Goal: Task Accomplishment & Management: Manage account settings

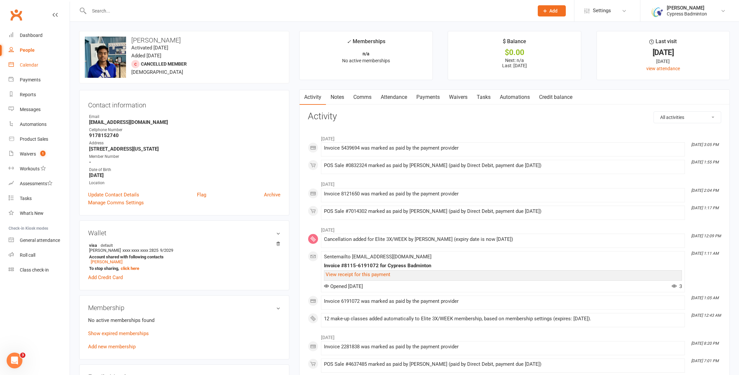
click at [34, 66] on div "Calendar" at bounding box center [29, 64] width 18 height 5
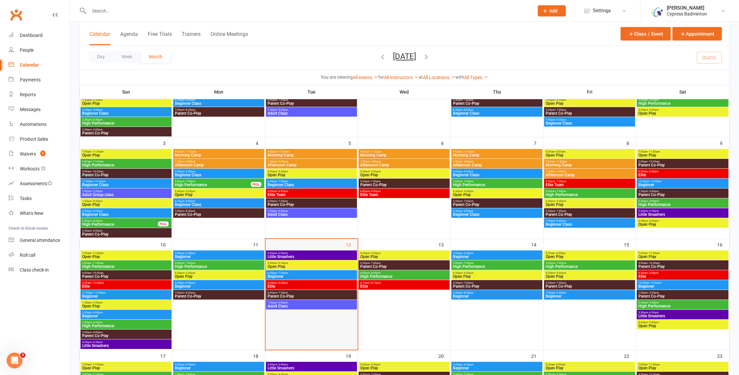
scroll to position [107, 0]
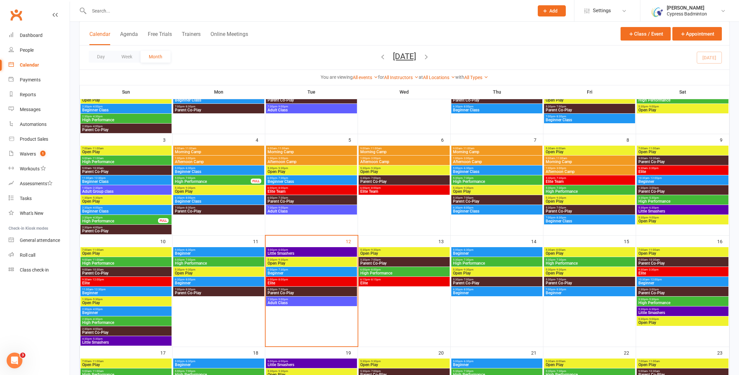
click at [308, 301] on span "Adult Class" at bounding box center [311, 303] width 88 height 4
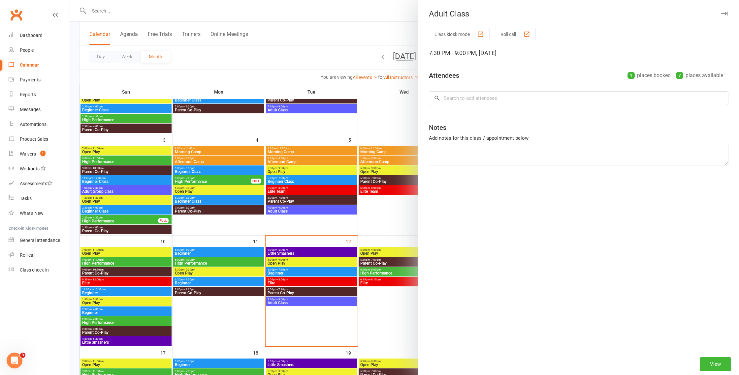
scroll to position [104, 0]
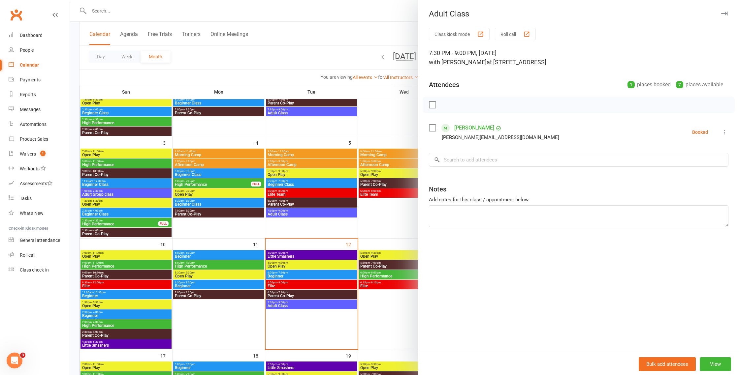
click at [465, 127] on link "Haichao Zhang" at bounding box center [474, 128] width 40 height 11
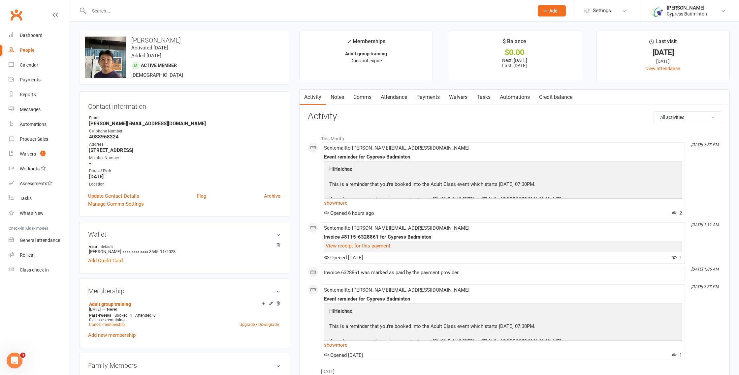
click at [422, 95] on link "Payments" at bounding box center [428, 97] width 33 height 15
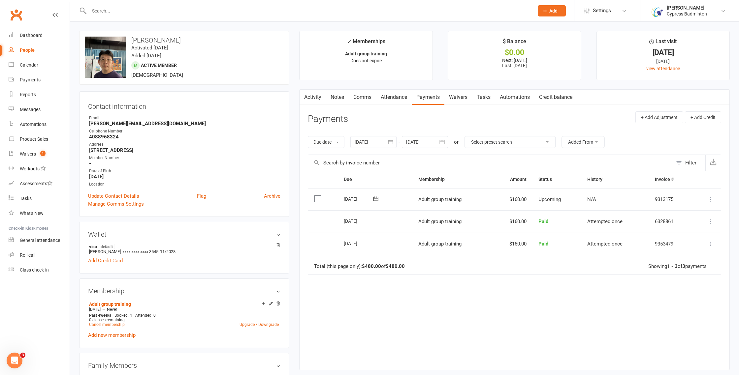
click at [389, 143] on icon "button" at bounding box center [390, 142] width 5 height 4
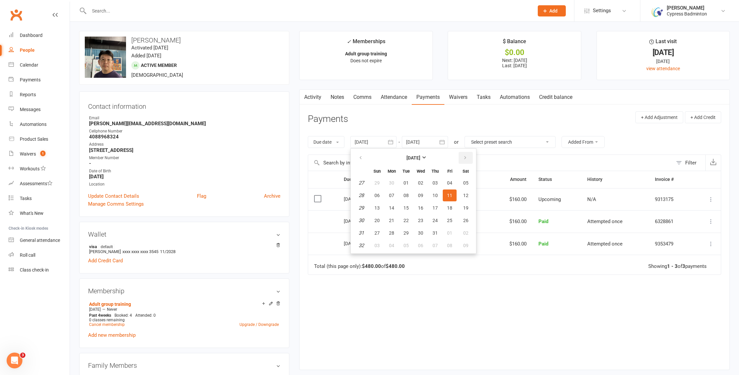
click at [470, 156] on button "button" at bounding box center [465, 158] width 14 height 12
click at [512, 159] on input "text" at bounding box center [490, 163] width 364 height 16
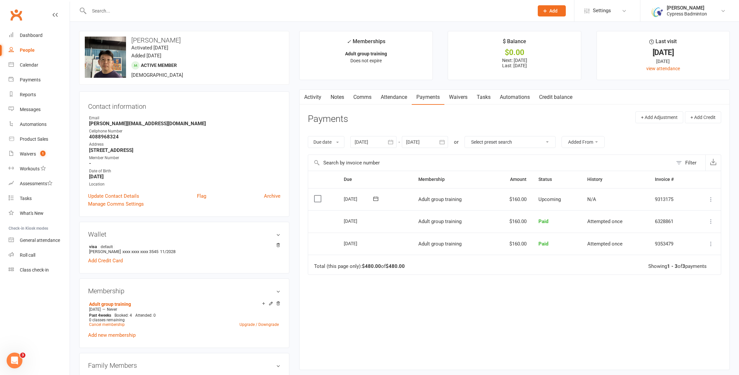
click at [377, 202] on icon at bounding box center [375, 199] width 7 height 7
click at [599, 311] on div "Due Contact Membership Amount Status History Invoice # Select this 06 Sep 2025 …" at bounding box center [514, 265] width 413 height 189
click at [385, 141] on button "button" at bounding box center [390, 142] width 12 height 12
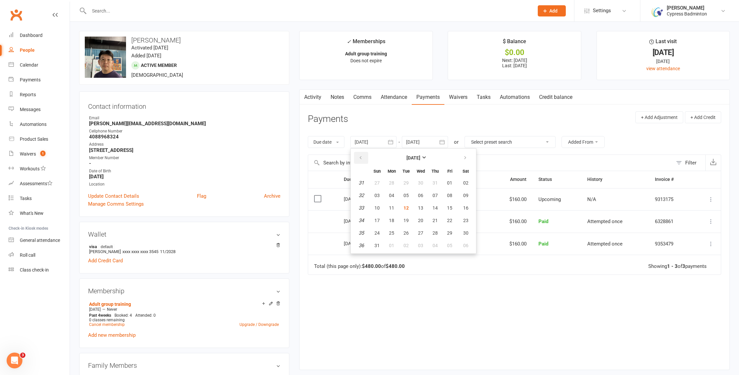
click at [363, 154] on button "button" at bounding box center [361, 158] width 14 height 12
click at [364, 158] on button "button" at bounding box center [361, 158] width 14 height 12
click at [401, 222] on button "24" at bounding box center [406, 221] width 14 height 12
type input "24 Jun 2025"
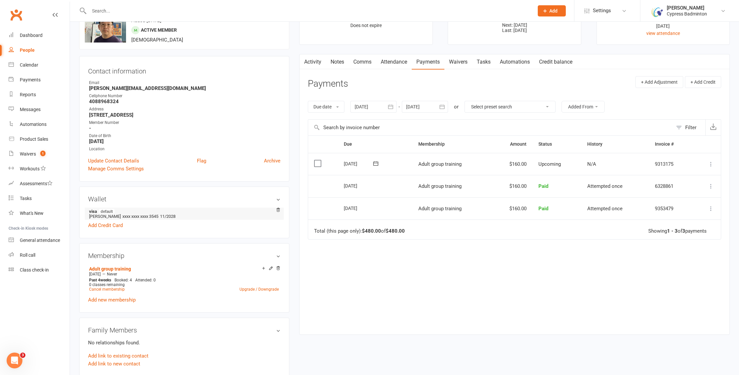
scroll to position [100, 0]
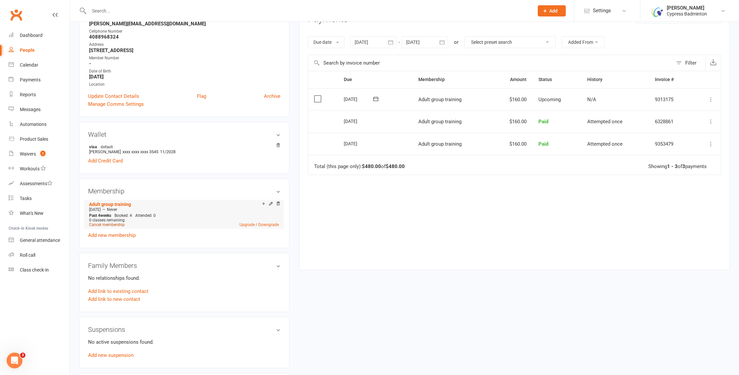
click at [120, 225] on link "Cancel membership" at bounding box center [107, 225] width 36 height 5
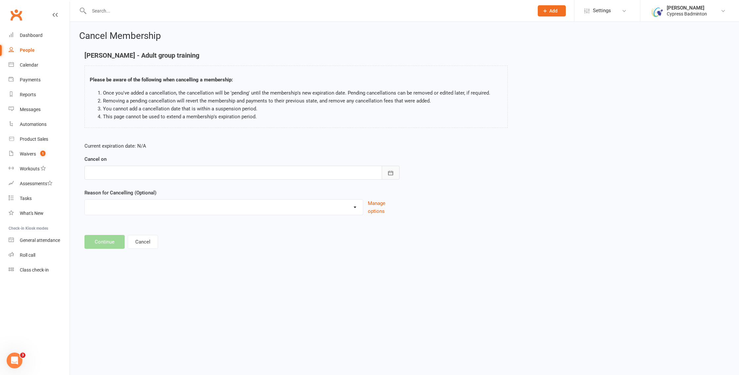
click at [388, 171] on icon "button" at bounding box center [390, 173] width 7 height 7
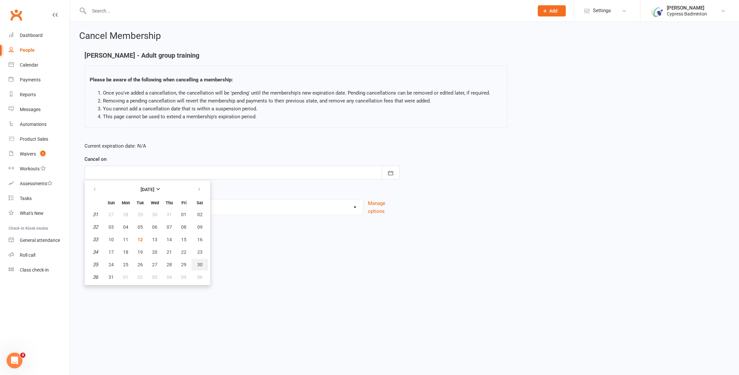
click at [199, 265] on span "30" at bounding box center [199, 264] width 5 height 5
type input "30 Aug 2025"
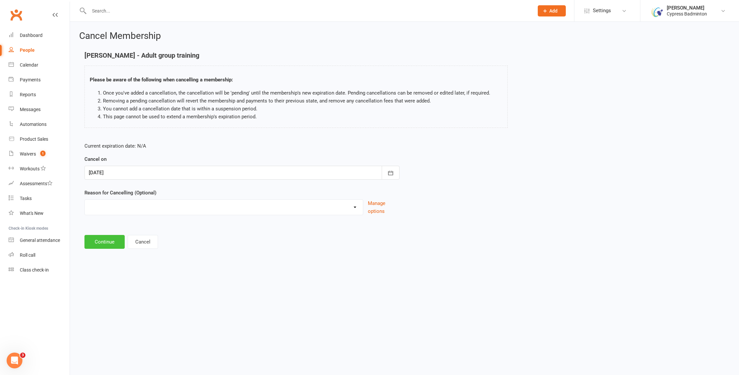
click at [103, 238] on button "Continue" at bounding box center [104, 242] width 40 height 14
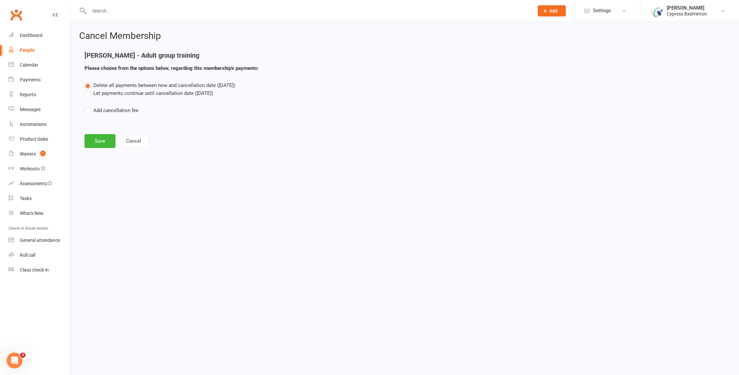
click at [90, 95] on label "Let payments continue until cancellation date (Aug 30, 2025)" at bounding box center [148, 93] width 129 height 8
click at [89, 89] on input "Let payments continue until cancellation date (Aug 30, 2025)" at bounding box center [86, 89] width 4 height 0
click at [95, 86] on span "Delete all payments between now and cancellation date (Aug 30, 2025)" at bounding box center [164, 85] width 142 height 6
click at [89, 81] on input "Delete all payments between now and cancellation date (Aug 30, 2025)" at bounding box center [86, 81] width 4 height 0
click at [101, 138] on button "Save" at bounding box center [99, 141] width 31 height 14
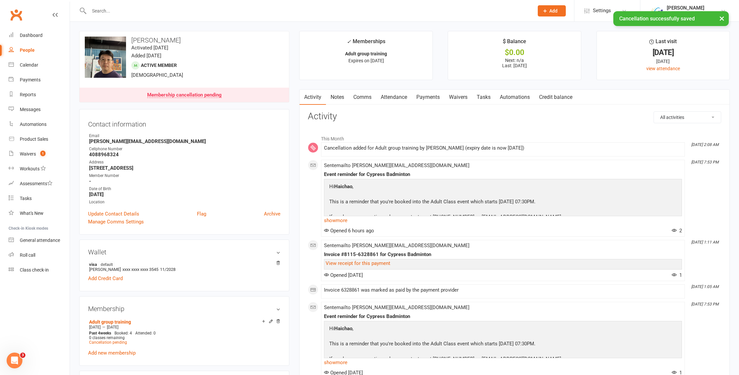
click at [404, 100] on link "Attendance" at bounding box center [394, 97] width 36 height 15
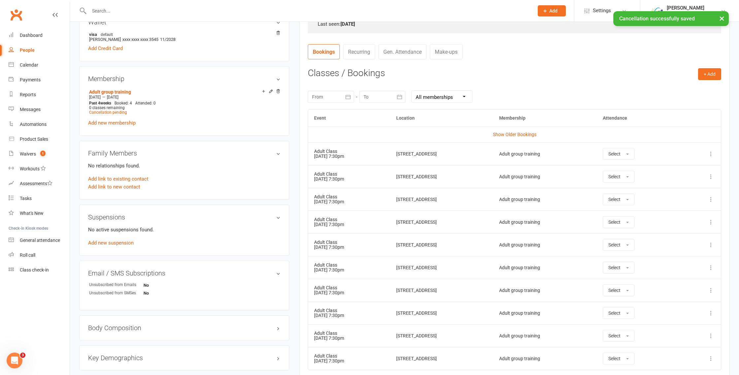
scroll to position [239, 0]
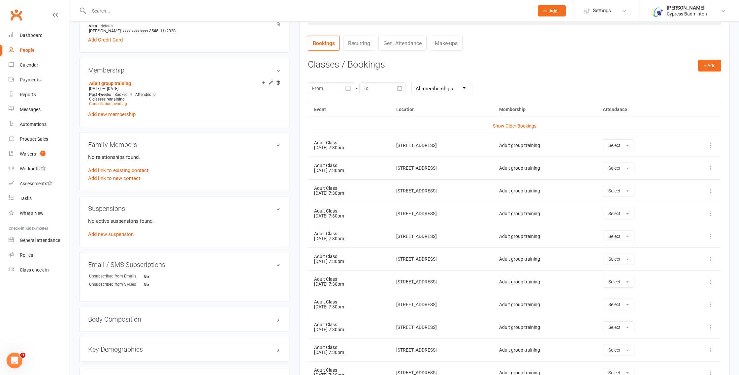
click at [711, 214] on icon at bounding box center [710, 213] width 7 height 7
click at [685, 255] on link "Remove booking" at bounding box center [681, 252] width 65 height 13
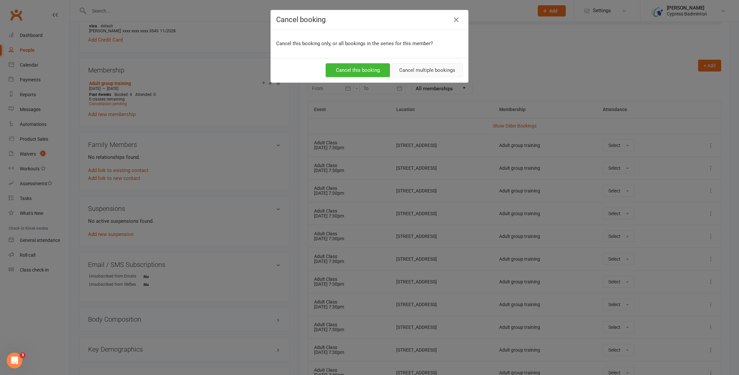
click at [445, 69] on button "Cancel multiple bookings" at bounding box center [426, 70] width 71 height 14
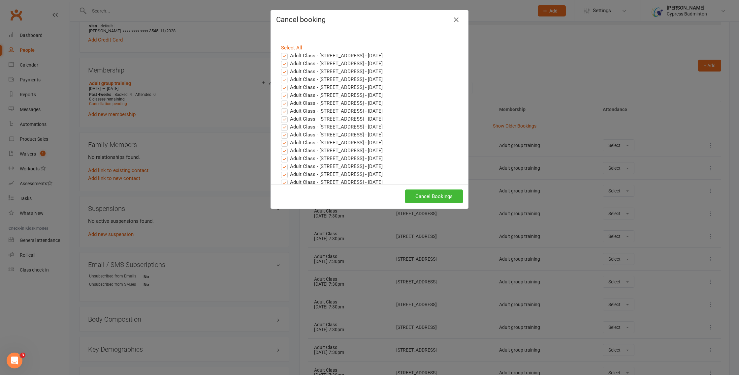
click at [287, 57] on label "Adult Class - 17518 South Dr, Cypress, TX 77433 - Aug 12, 2025" at bounding box center [332, 56] width 102 height 8
click at [280, 52] on input "Adult Class - 17518 South Dr, Cypress, TX 77433 - Aug 12, 2025" at bounding box center [278, 52] width 4 height 0
drag, startPoint x: 286, startPoint y: 63, endPoint x: 285, endPoint y: 68, distance: 4.4
click at [286, 63] on label "Adult Class - 17518 South Dr, Cypress, TX 77433 - Aug 19, 2025" at bounding box center [332, 64] width 102 height 8
click at [280, 60] on input "Adult Class - 17518 South Dr, Cypress, TX 77433 - Aug 19, 2025" at bounding box center [278, 60] width 4 height 0
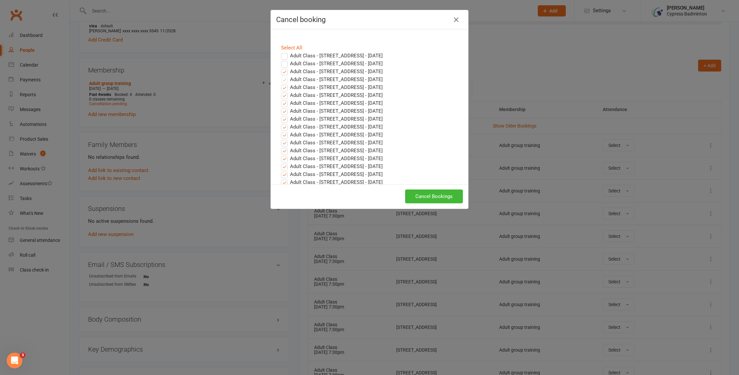
drag, startPoint x: 285, startPoint y: 70, endPoint x: 311, endPoint y: 111, distance: 48.8
click at [285, 70] on label "Adult Class - 17518 South Dr, Cypress, TX 77433 - Aug 26, 2025" at bounding box center [332, 72] width 102 height 8
click at [280, 68] on input "Adult Class - 17518 South Dr, Cypress, TX 77433 - Aug 26, 2025" at bounding box center [278, 68] width 4 height 0
click at [444, 192] on button "Cancel Bookings" at bounding box center [434, 197] width 58 height 14
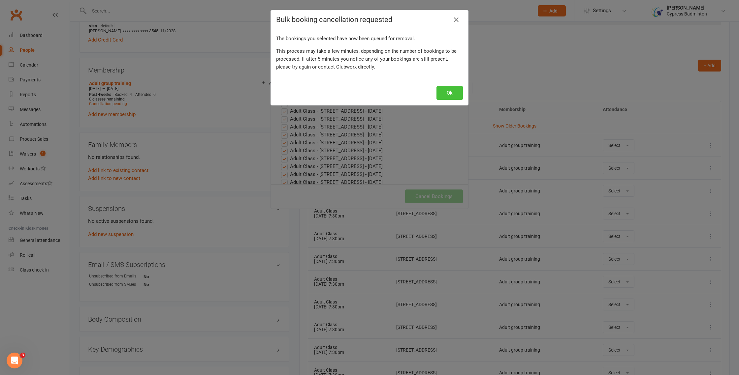
drag, startPoint x: 449, startPoint y: 95, endPoint x: 291, endPoint y: 72, distance: 159.9
click at [445, 94] on button "Ok" at bounding box center [449, 93] width 26 height 14
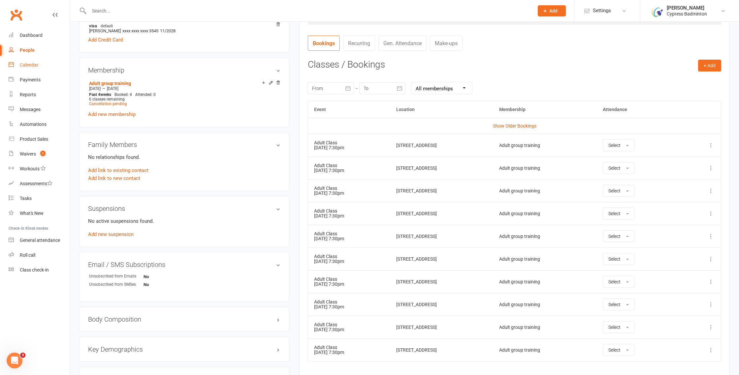
drag, startPoint x: 32, startPoint y: 65, endPoint x: 42, endPoint y: 67, distance: 10.0
click at [32, 65] on div "Calendar" at bounding box center [29, 64] width 18 height 5
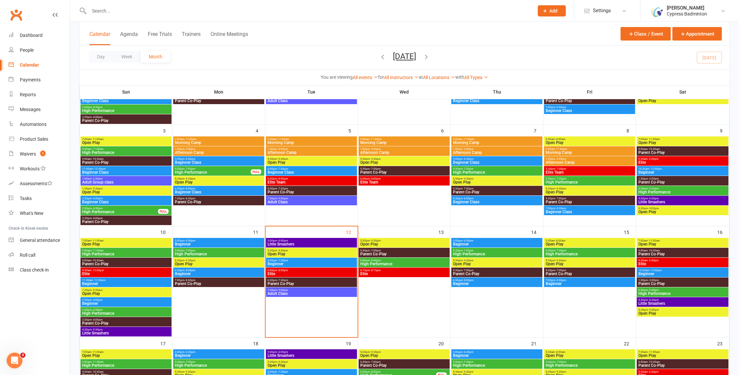
scroll to position [120, 0]
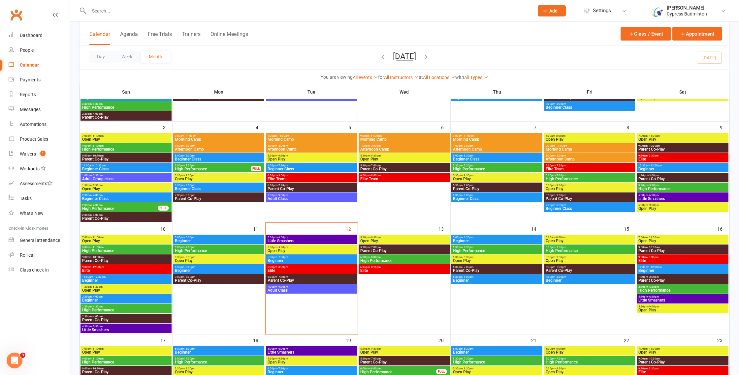
click at [294, 289] on span "Adult Class" at bounding box center [311, 291] width 88 height 4
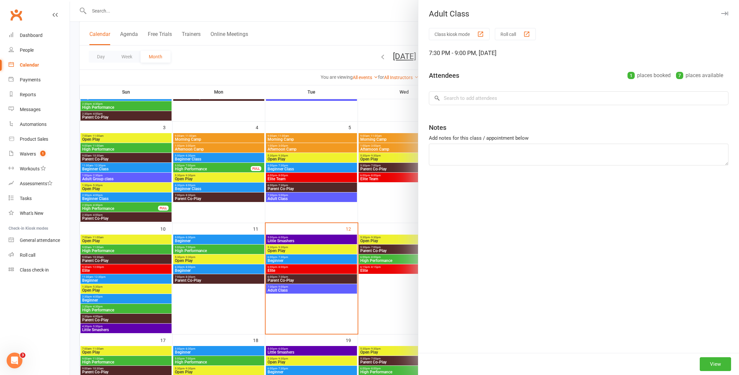
scroll to position [119, 0]
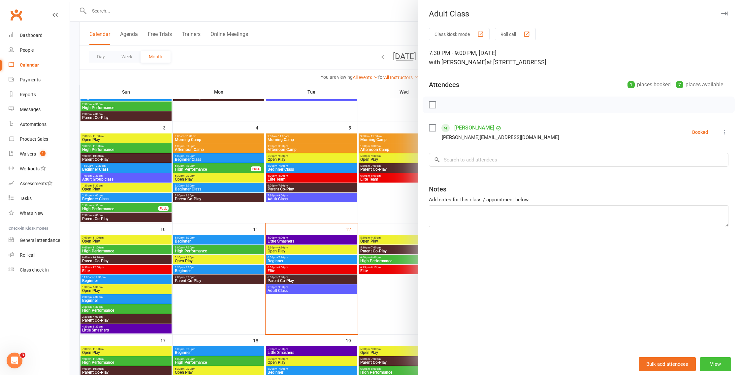
click at [718, 361] on button "View" at bounding box center [714, 364] width 31 height 14
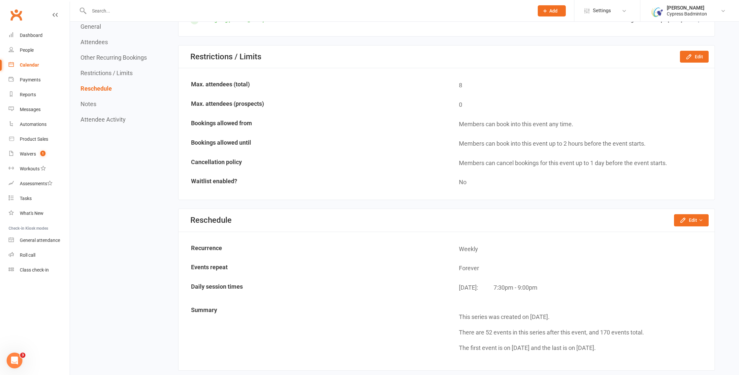
scroll to position [479, 0]
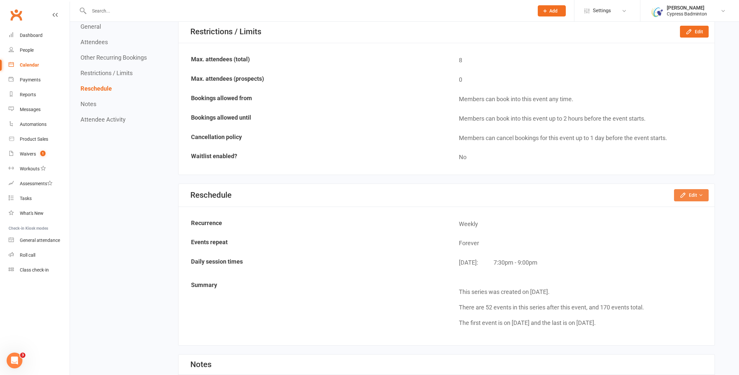
click at [696, 193] on button "Edit" at bounding box center [691, 195] width 35 height 12
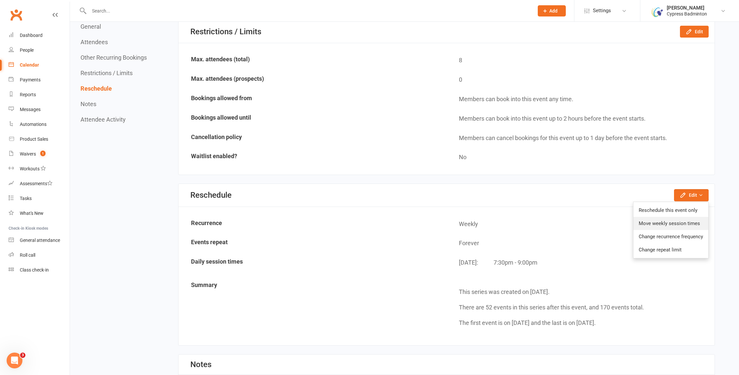
click at [683, 225] on link "Move weekly session times" at bounding box center [670, 223] width 75 height 13
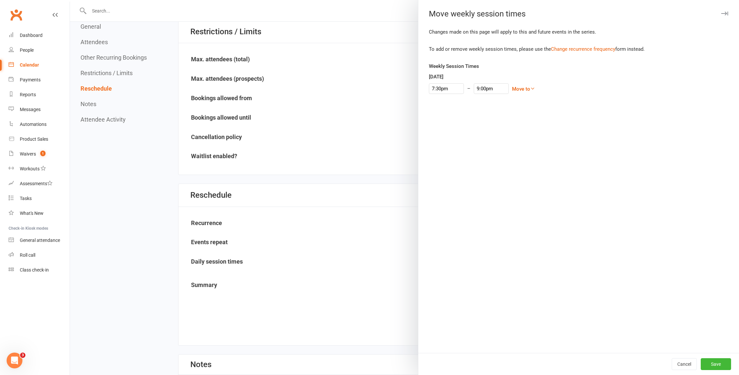
click at [441, 76] on label "Tuesday" at bounding box center [436, 77] width 15 height 8
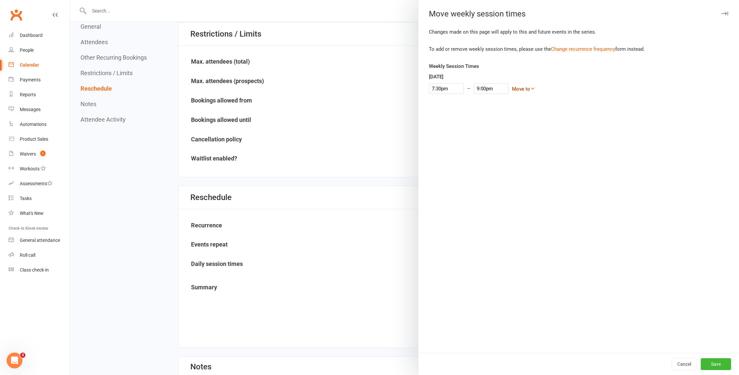
click at [512, 89] on link "Move to" at bounding box center [523, 89] width 23 height 6
click at [469, 116] on link "Monday" at bounding box center [501, 114] width 65 height 13
drag, startPoint x: 441, startPoint y: 88, endPoint x: 428, endPoint y: 88, distance: 12.2
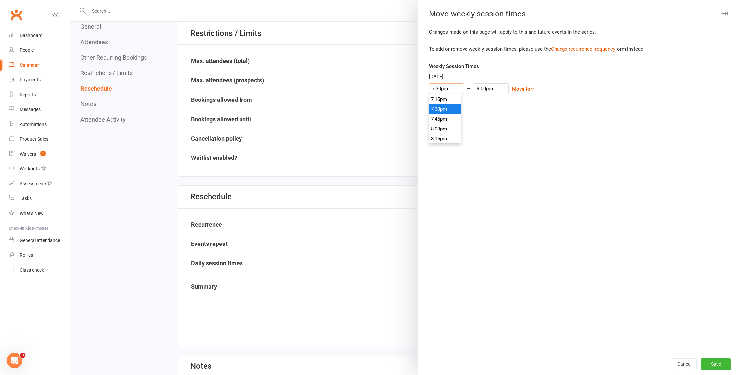
click at [429, 88] on input "7:30pm" at bounding box center [446, 88] width 35 height 11
type input "8pm"
type input "9:30pm"
type input "8:00pm"
click at [455, 130] on li "8:00pm" at bounding box center [445, 129] width 32 height 10
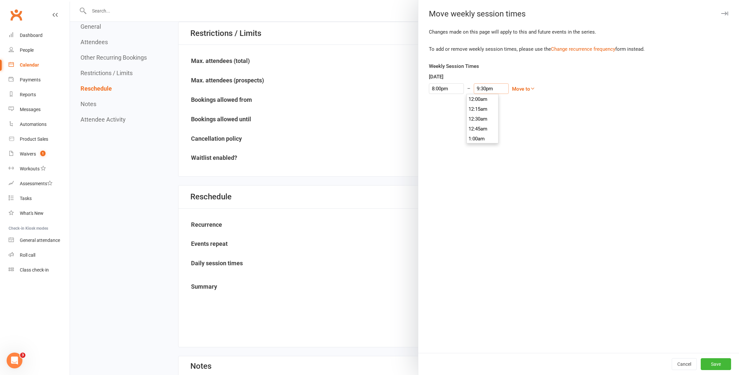
click at [477, 90] on input "9:30pm" at bounding box center [491, 88] width 35 height 11
type input "9:00pm"
click at [487, 108] on li "9:00pm" at bounding box center [483, 109] width 32 height 10
click at [724, 367] on button "Save" at bounding box center [715, 364] width 30 height 12
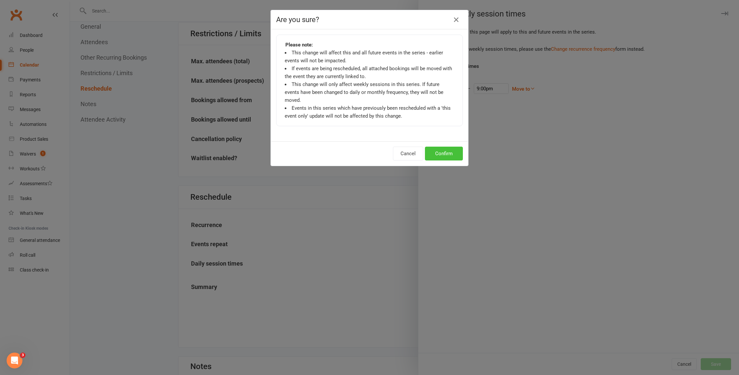
click at [442, 147] on button "Confirm" at bounding box center [444, 154] width 38 height 14
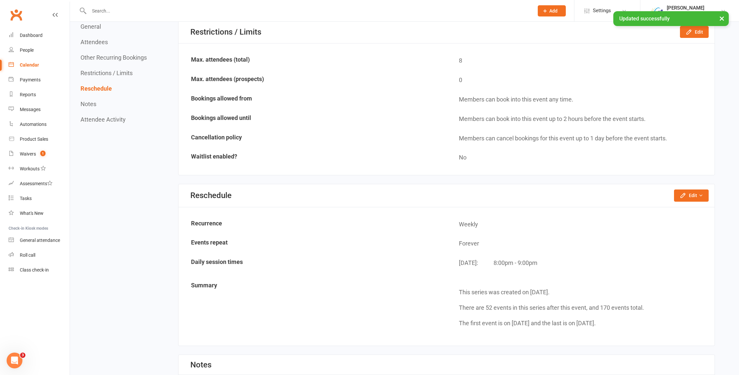
click at [26, 63] on div "Calendar" at bounding box center [29, 64] width 19 height 5
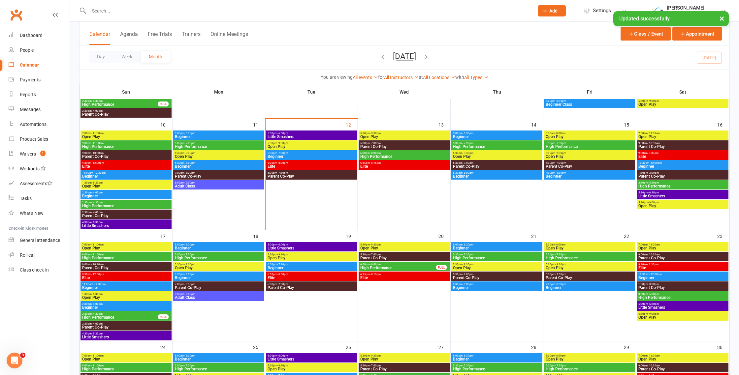
scroll to position [230, 0]
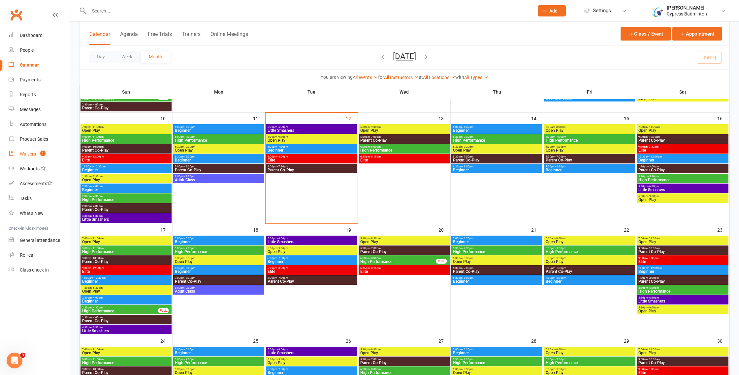
click at [26, 151] on link "Waivers 1" at bounding box center [39, 154] width 61 height 15
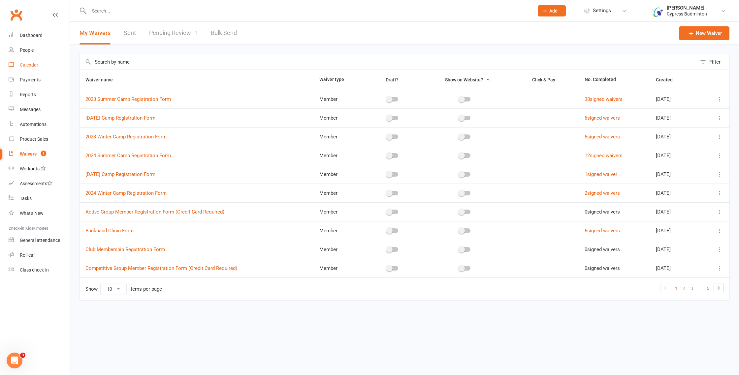
click at [31, 67] on div "Calendar" at bounding box center [29, 64] width 18 height 5
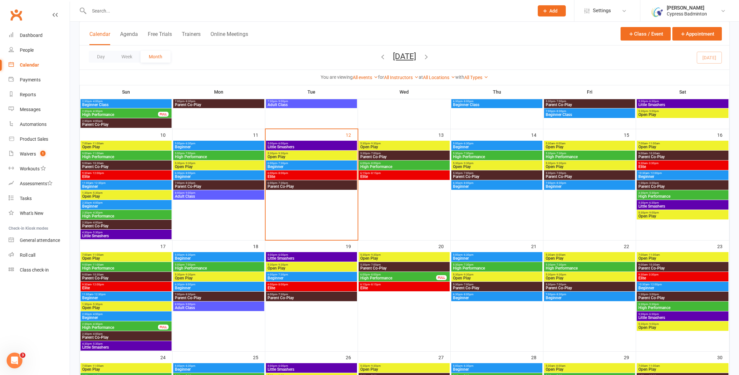
scroll to position [220, 0]
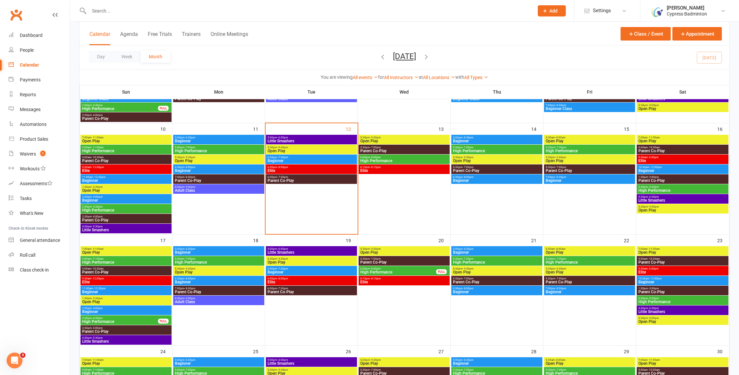
click at [232, 251] on span "Beginner" at bounding box center [218, 253] width 88 height 4
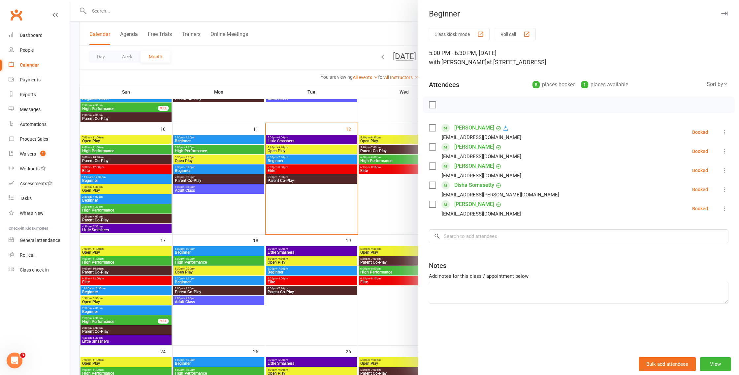
scroll to position [0, 0]
click at [232, 251] on div at bounding box center [404, 187] width 669 height 375
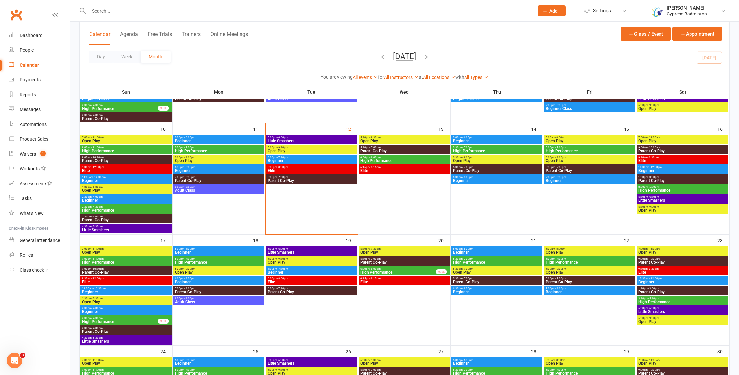
scroll to position [221, 0]
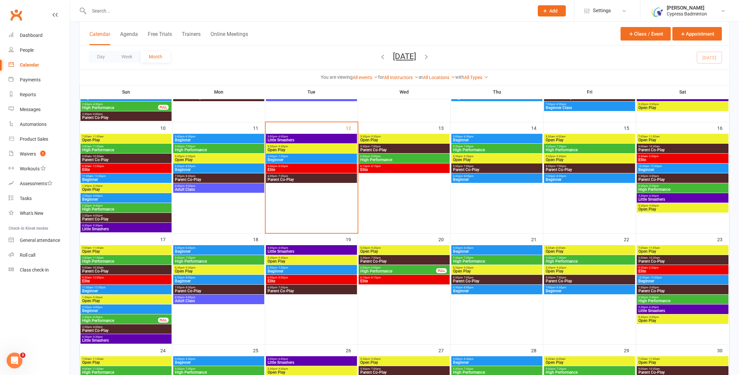
click at [222, 279] on span "Beginner" at bounding box center [218, 281] width 88 height 4
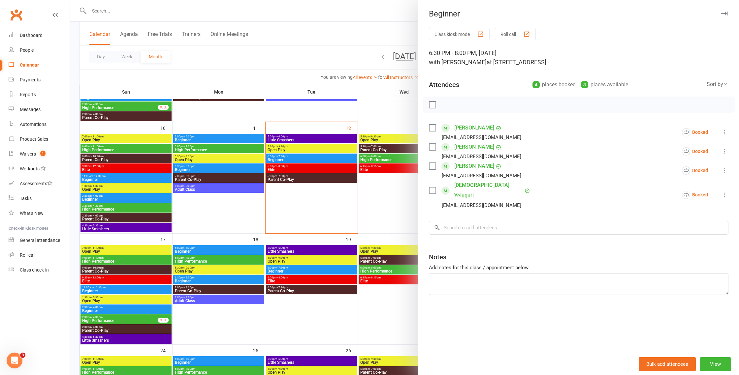
click at [265, 275] on div at bounding box center [404, 187] width 669 height 375
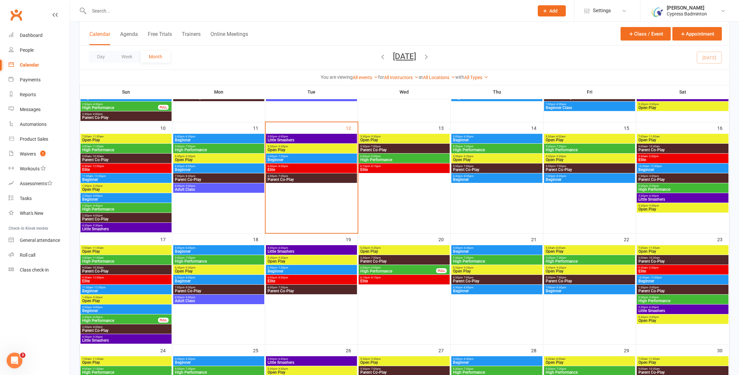
click at [286, 268] on span "- 7:30pm" at bounding box center [282, 267] width 11 height 3
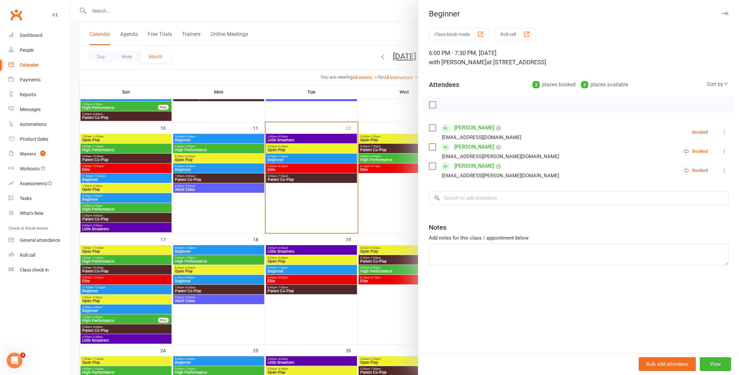
click at [286, 268] on div at bounding box center [404, 187] width 669 height 375
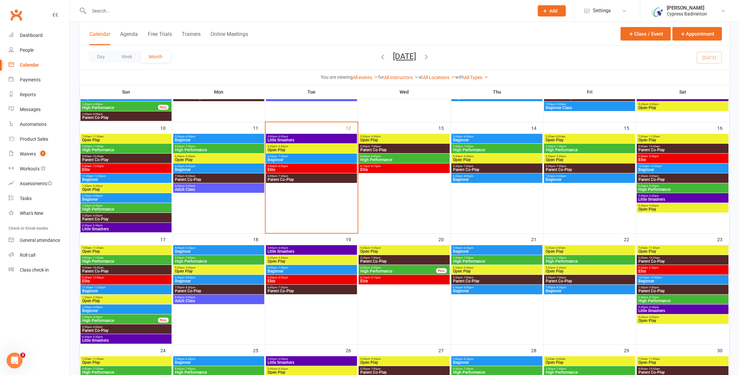
click at [465, 247] on span "- 6:30pm" at bounding box center [467, 248] width 11 height 3
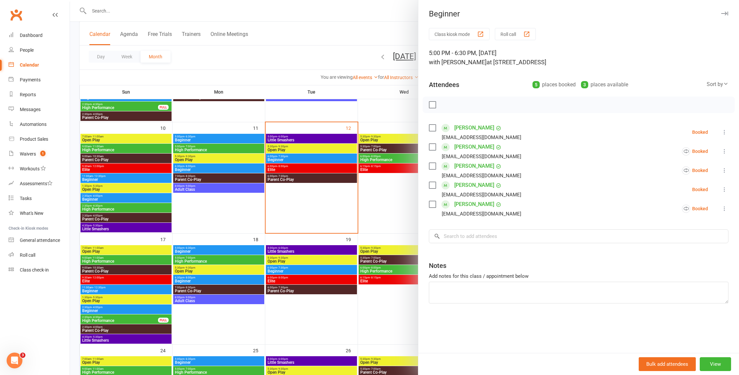
click at [318, 255] on div at bounding box center [404, 187] width 669 height 375
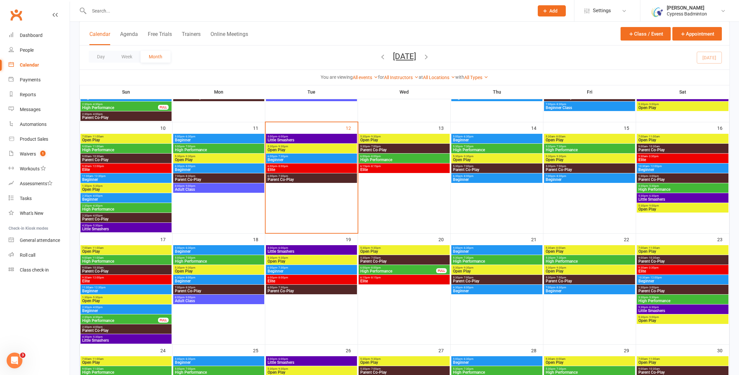
click at [496, 290] on span "Beginner" at bounding box center [496, 291] width 88 height 4
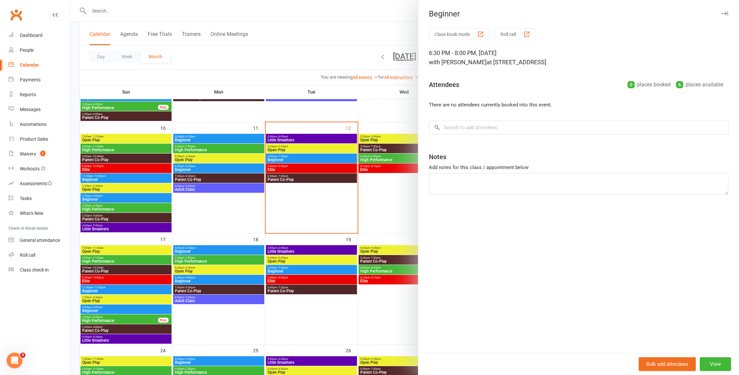
drag, startPoint x: 368, startPoint y: 288, endPoint x: 469, endPoint y: 284, distance: 101.6
click at [368, 288] on div at bounding box center [404, 187] width 669 height 375
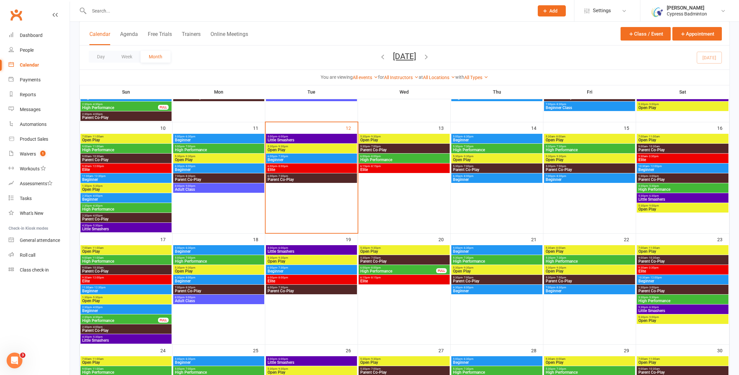
click at [555, 287] on span "- 8:30pm" at bounding box center [560, 287] width 11 height 3
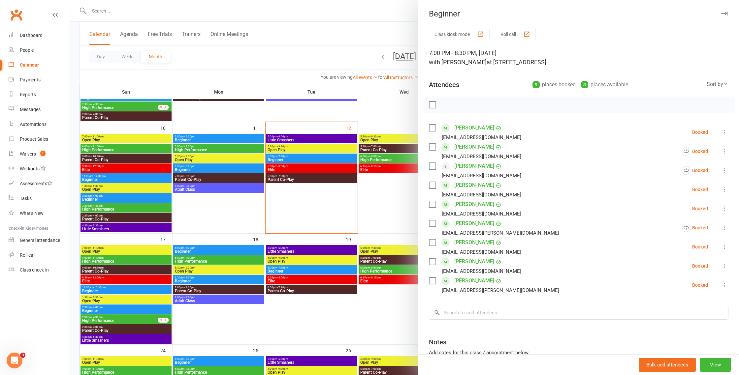
click at [285, 330] on div at bounding box center [404, 187] width 669 height 375
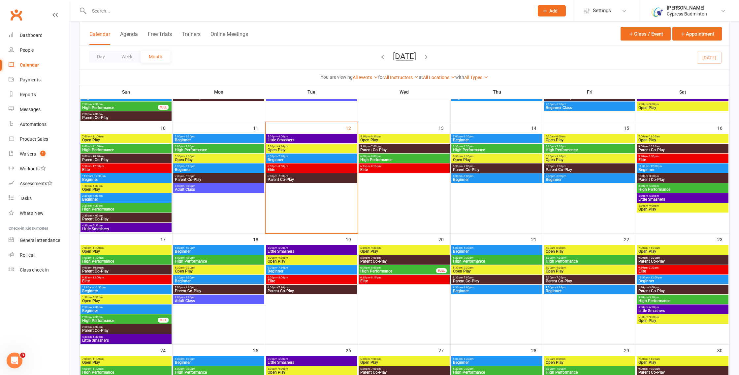
click at [652, 172] on div "10:30am - 12:00pm Beginner" at bounding box center [682, 169] width 92 height 10
